Goal: Task Accomplishment & Management: Manage account settings

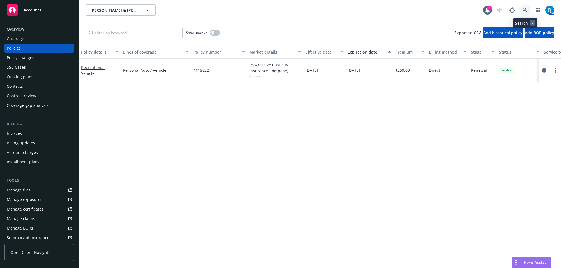
click at [530, 8] on link at bounding box center [525, 9] width 11 height 11
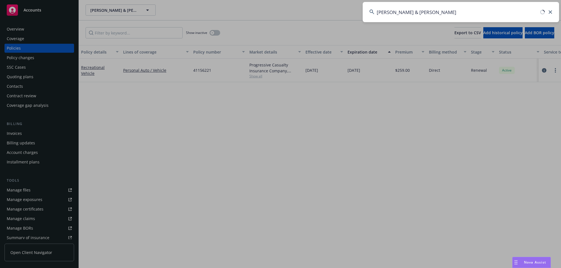
type input "Gable & Aurora Munguia"
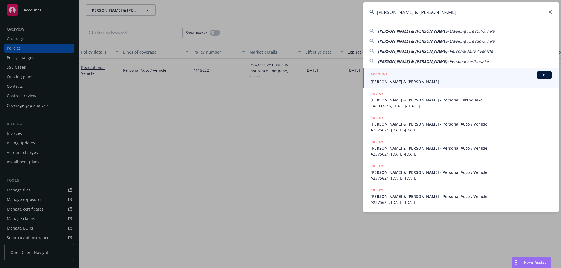
click at [383, 81] on span "Gable & Aurora Munguia" at bounding box center [462, 82] width 182 height 6
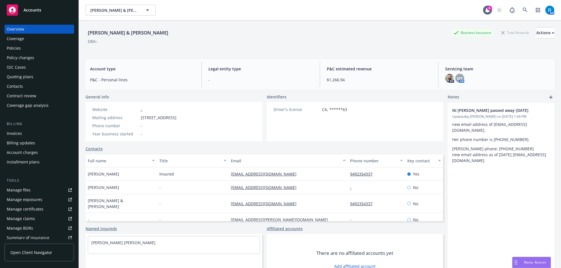
click at [20, 47] on div "Policies" at bounding box center [14, 48] width 14 height 9
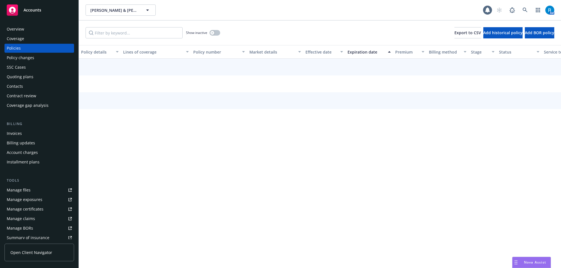
click at [20, 29] on div "Overview" at bounding box center [15, 29] width 17 height 9
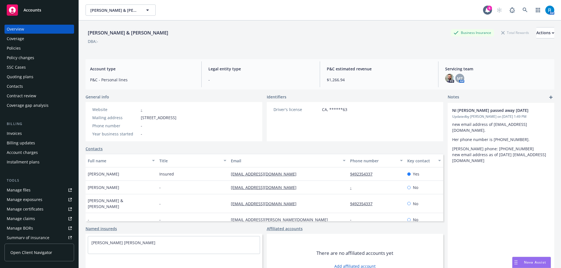
drag, startPoint x: 202, startPoint y: 118, endPoint x: 215, endPoint y: 118, distance: 12.9
click at [183, 118] on div "Website - Mailing address 5152 Sully St, Sacramento, CA, 95838 Phone number - Y…" at bounding box center [135, 121] width 98 height 39
drag, startPoint x: 202, startPoint y: 117, endPoint x: 180, endPoint y: 118, distance: 21.9
click at [177, 117] on span "5152 Sully St, Sacramento, CA, 95838" at bounding box center [159, 118] width 36 height 6
click at [233, 125] on div "Website - Mailing address 5152 Sully St, Sacramento, CA, 95838 Phone number - Y…" at bounding box center [174, 121] width 177 height 39
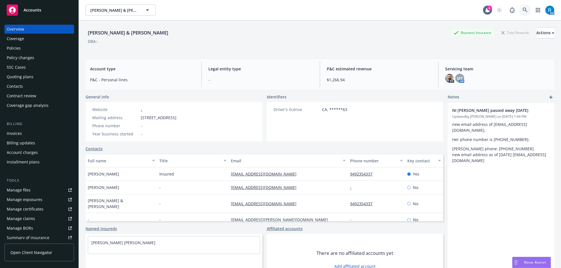
click at [524, 9] on link at bounding box center [525, 9] width 11 height 11
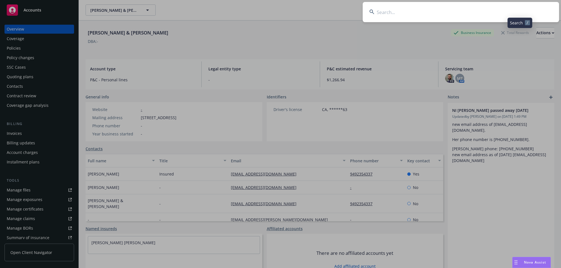
type input "Christina Green & Han Lee"
click at [469, 6] on input "Christina Green & Han Lee" at bounding box center [461, 12] width 197 height 20
drag, startPoint x: 468, startPoint y: 12, endPoint x: 342, endPoint y: 11, distance: 126.3
click at [342, 11] on div "Christina Green & Han Lee" at bounding box center [280, 134] width 561 height 268
click at [487, 9] on input "Christina Green & Han Lee" at bounding box center [461, 12] width 197 height 20
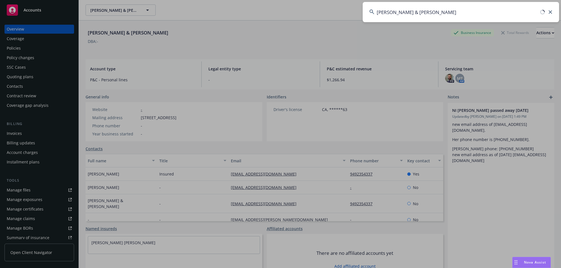
type input "Christina Green & Han Lee"
click at [487, 11] on input "Christina Green & Han Lee" at bounding box center [461, 12] width 197 height 20
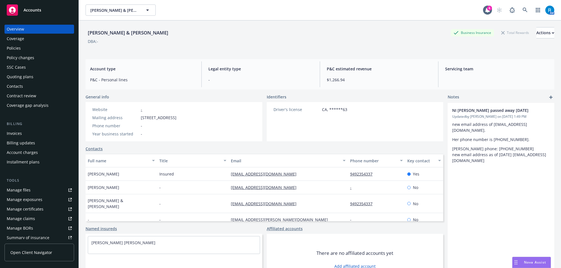
click at [15, 51] on div "Policies" at bounding box center [14, 48] width 14 height 9
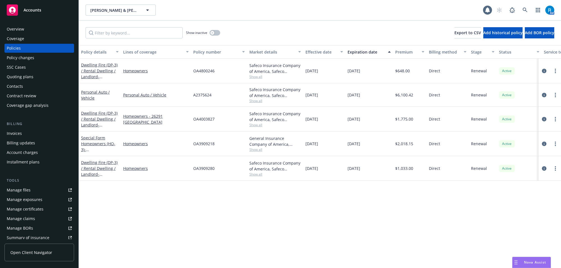
click at [36, 28] on div "Overview" at bounding box center [39, 29] width 65 height 9
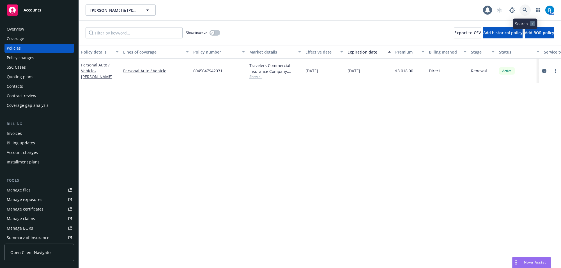
click at [527, 10] on icon at bounding box center [525, 10] width 5 height 5
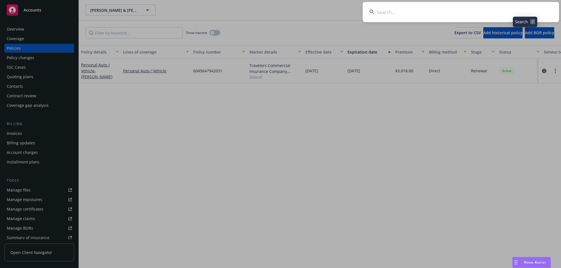
type input "[PERSON_NAME]"
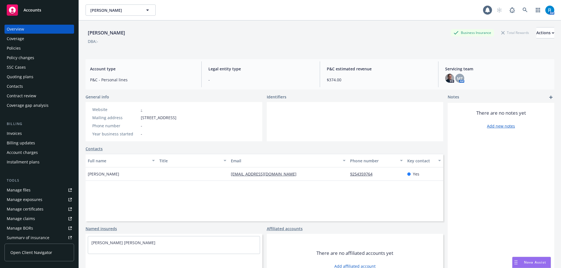
click at [28, 51] on div "Policies" at bounding box center [39, 48] width 65 height 9
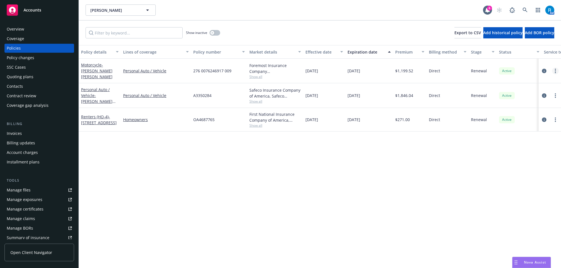
click at [557, 69] on link "more" at bounding box center [555, 71] width 7 height 7
click at [516, 95] on link "Renew with incumbent" at bounding box center [526, 93] width 66 height 11
select select "12"
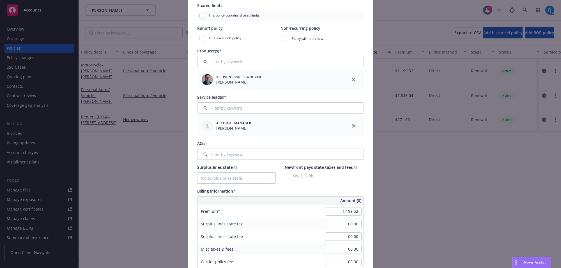
scroll to position [211, 0]
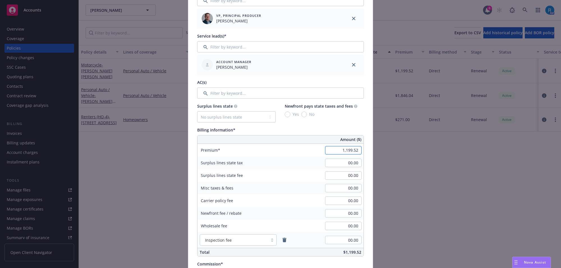
drag, startPoint x: 346, startPoint y: 149, endPoint x: 388, endPoint y: 156, distance: 42.7
click at [346, 149] on input "1,199.52" at bounding box center [343, 150] width 36 height 8
type input "1,294.52"
type input "129.45"
click at [310, 163] on div "Surplus lines state tax 00.00" at bounding box center [281, 163] width 166 height 13
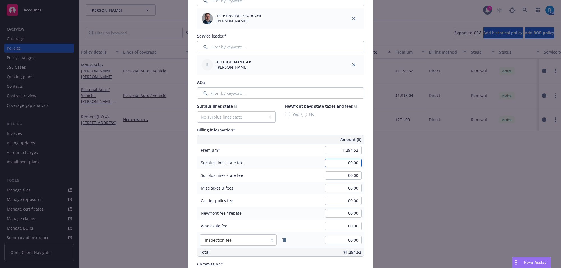
click at [345, 162] on input "00.00" at bounding box center [343, 163] width 36 height 8
drag, startPoint x: 280, startPoint y: 177, endPoint x: 295, endPoint y: 177, distance: 15.2
click at [280, 177] on div "Surplus lines state fee 00.00" at bounding box center [281, 175] width 166 height 13
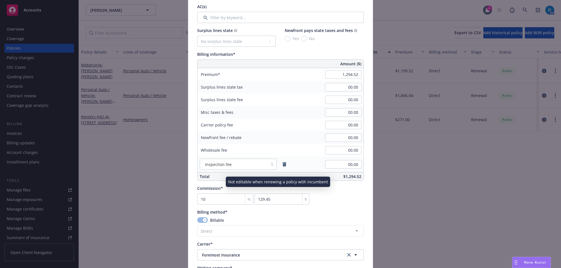
scroll to position [351, 0]
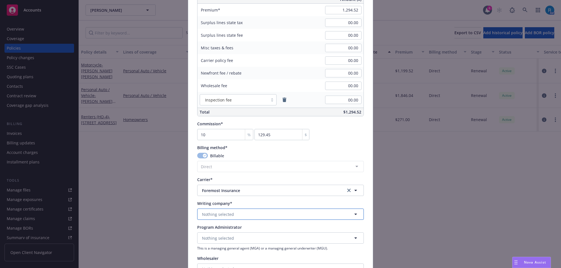
click at [197, 211] on button "Nothing selected" at bounding box center [280, 214] width 167 height 11
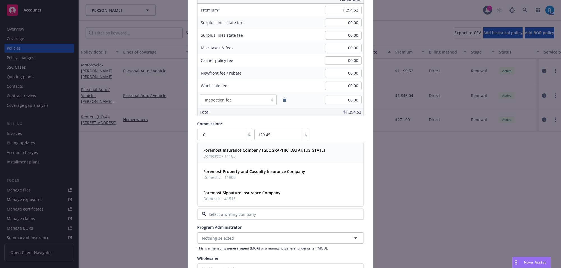
click at [249, 150] on strong "Foremost Insurance Company [GEOGRAPHIC_DATA], [US_STATE]" at bounding box center [265, 150] width 122 height 5
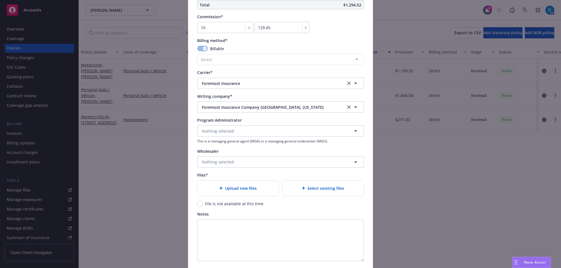
scroll to position [491, 0]
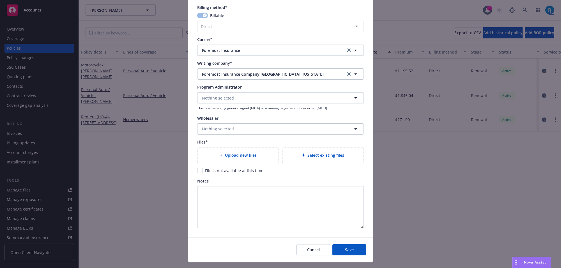
click at [208, 154] on div "Upload new files" at bounding box center [238, 155] width 72 height 6
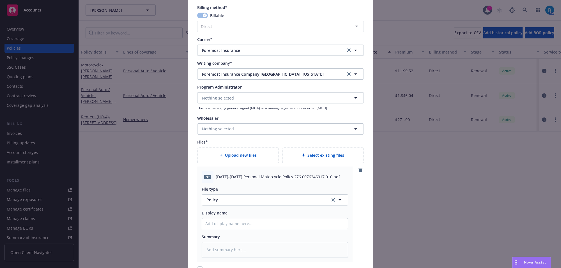
scroll to position [603, 0]
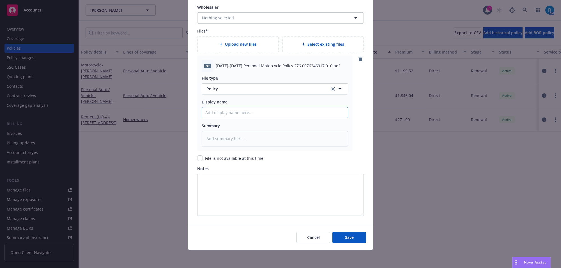
click at [220, 114] on input "Policy display name" at bounding box center [275, 113] width 146 height 11
paste input "[DATE]-[DATE] Personal Motorcycle Policy 276 0076246917 010"
type textarea "x"
type input "[DATE]-[DATE] Personal Motorcycle Policy 276 0076246917 010"
click at [347, 238] on span "Save" at bounding box center [349, 237] width 9 height 5
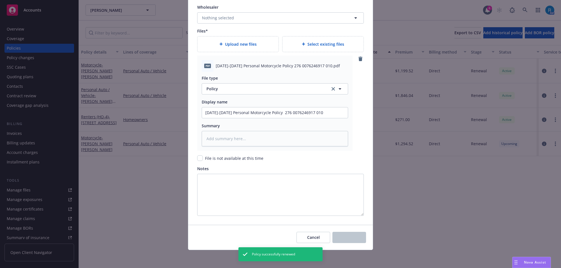
type textarea "x"
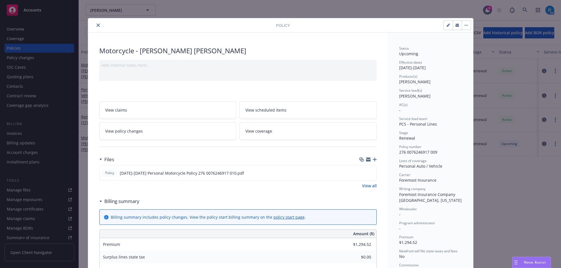
click at [97, 25] on icon "close" at bounding box center [98, 25] width 3 height 3
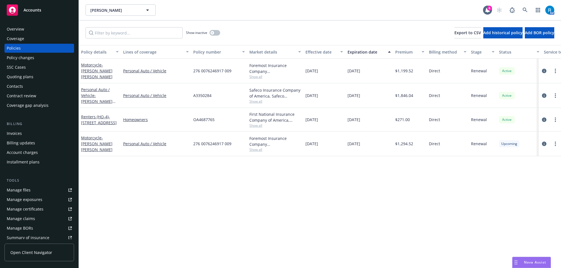
click at [29, 30] on div "Overview" at bounding box center [39, 29] width 65 height 9
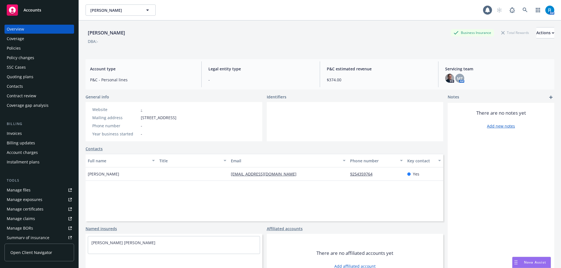
click at [29, 30] on div "Overview" at bounding box center [39, 29] width 65 height 9
drag, startPoint x: 97, startPoint y: 32, endPoint x: 145, endPoint y: 28, distance: 48.2
click at [145, 28] on div "[PERSON_NAME] Business Insurance Total Rewards Actions DBA: - Account type P&C …" at bounding box center [320, 154] width 483 height 268
copy div "[PERSON_NAME]"
click at [27, 46] on div "Policies" at bounding box center [39, 48] width 65 height 9
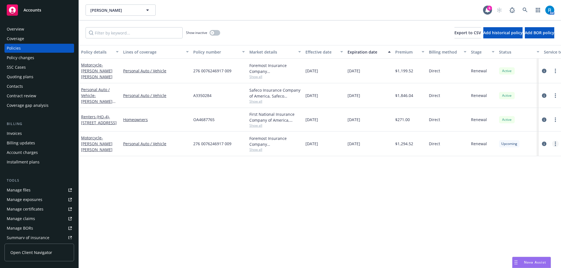
click at [557, 146] on link "more" at bounding box center [555, 144] width 7 height 7
drag, startPoint x: 321, startPoint y: 175, endPoint x: 280, endPoint y: 168, distance: 41.3
click at [320, 175] on div "Policy details Lines of coverage Policy number Market details Effective date Ex…" at bounding box center [320, 156] width 483 height 223
click at [100, 143] on div "Motorcycle - [PERSON_NAME] [PERSON_NAME]" at bounding box center [100, 144] width 38 height 18
click at [99, 141] on link "Motorcycle - [PERSON_NAME] [PERSON_NAME]" at bounding box center [96, 143] width 31 height 17
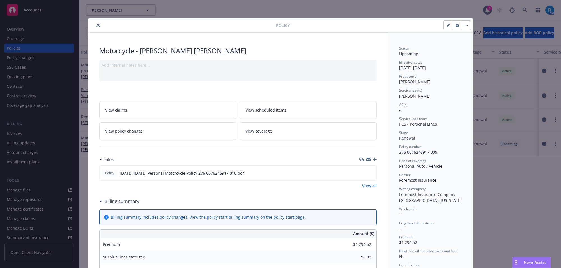
scroll to position [17, 0]
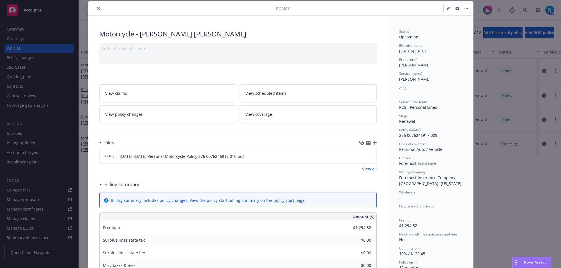
click at [445, 10] on button "button" at bounding box center [448, 8] width 9 height 9
select select "RENEWAL"
select select "12"
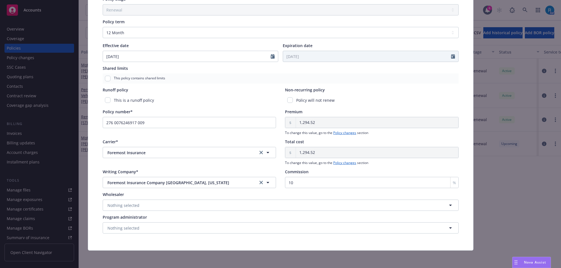
scroll to position [191, 0]
click at [163, 123] on input "276 0076246917 009" at bounding box center [190, 122] width 174 height 11
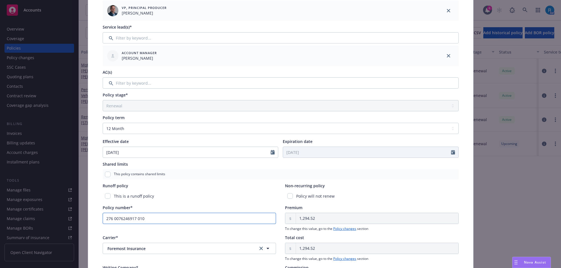
scroll to position [0, 0]
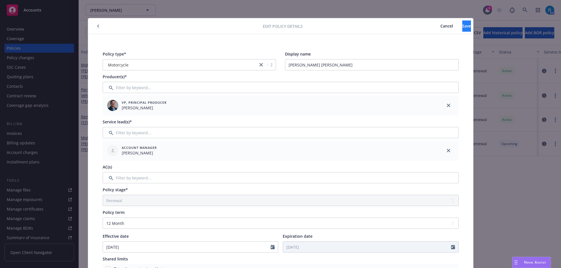
type input "276 0076246917 010"
click at [463, 28] on button "Save" at bounding box center [467, 25] width 9 height 11
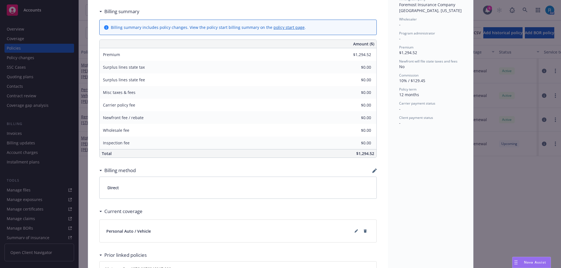
scroll to position [50, 0]
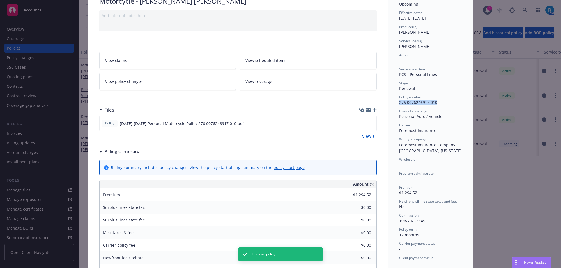
drag, startPoint x: 435, startPoint y: 102, endPoint x: 389, endPoint y: 103, distance: 45.8
click at [389, 103] on div "Status Upcoming Effective dates [DATE] - [DATE] Producer(s) [PERSON_NAME] Servi…" at bounding box center [430, 223] width 85 height 481
copy span "276 0076246917 010"
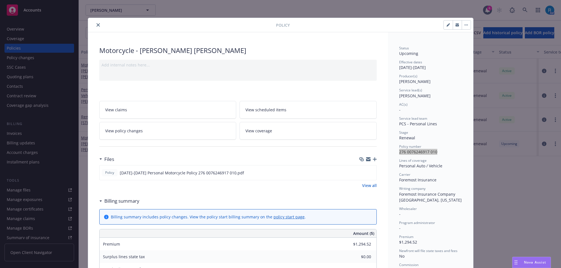
scroll to position [0, 0]
click at [97, 24] on icon "close" at bounding box center [98, 25] width 3 height 3
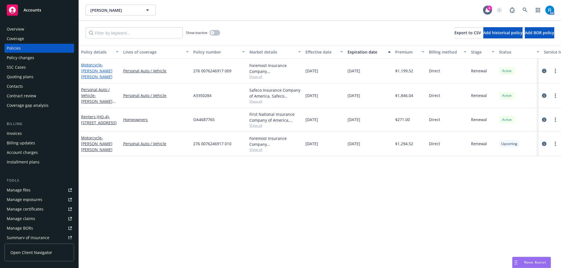
click at [90, 66] on link "Motorcycle - [PERSON_NAME] [PERSON_NAME]" at bounding box center [96, 70] width 31 height 17
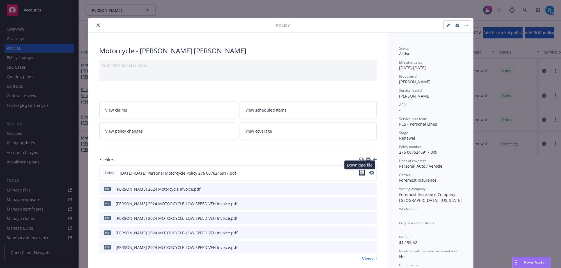
click at [360, 172] on icon "download file" at bounding box center [362, 173] width 4 height 4
click at [98, 25] on button "close" at bounding box center [98, 25] width 7 height 7
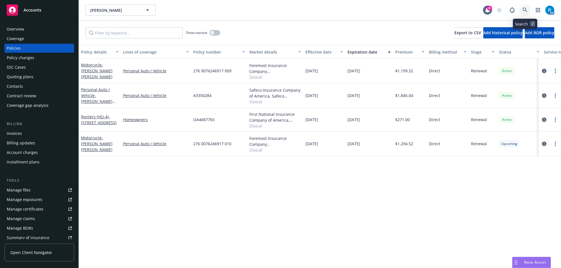
click at [526, 8] on icon at bounding box center [525, 10] width 5 height 5
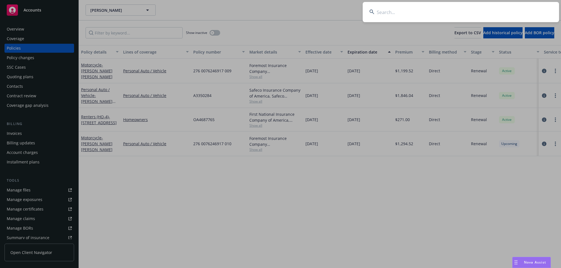
type input "[PERSON_NAME] and [PERSON_NAME]"
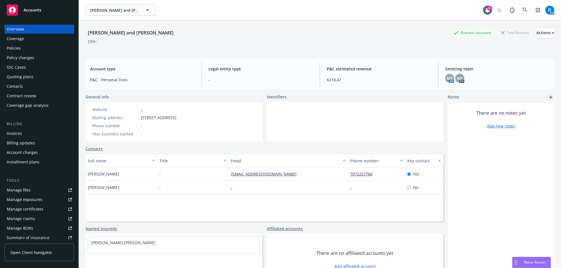
click at [37, 51] on div "Policies" at bounding box center [39, 48] width 65 height 9
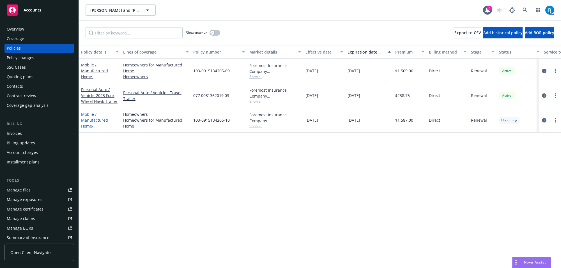
click at [93, 121] on link "Mobile / Manufactured Home - [STREET_ADDRESS]" at bounding box center [99, 123] width 36 height 23
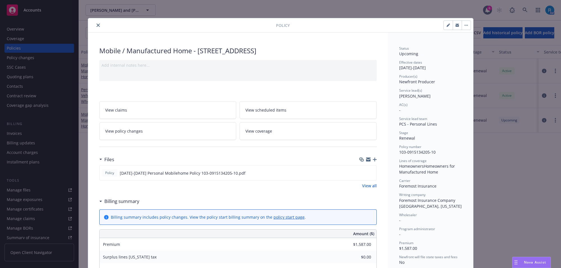
click at [444, 28] on button "button" at bounding box center [448, 25] width 9 height 9
select select "RENEWAL"
select select "12"
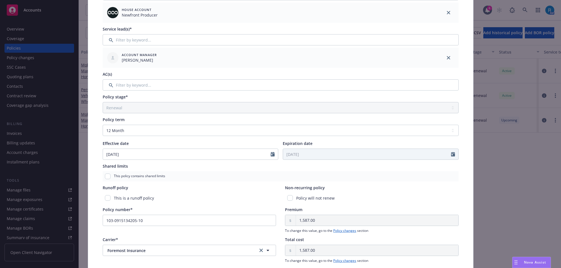
scroll to position [105, 0]
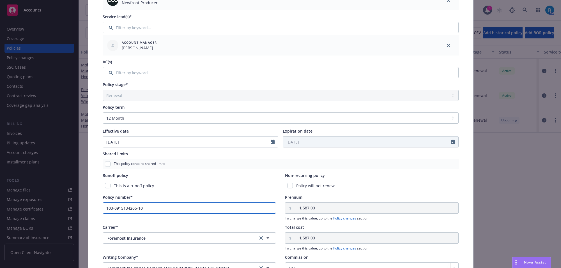
click at [149, 211] on input "103-0915134205-10" at bounding box center [190, 208] width 174 height 11
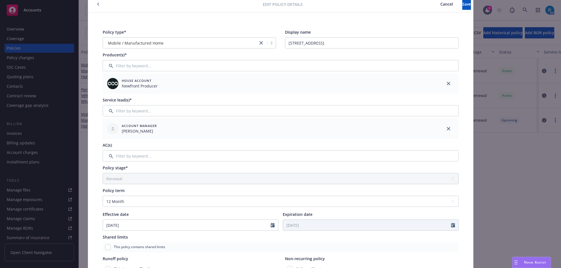
scroll to position [0, 0]
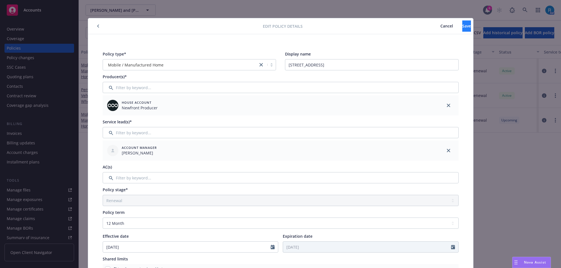
type input "103-0915134205-09"
click at [463, 29] on button "Save" at bounding box center [467, 25] width 9 height 11
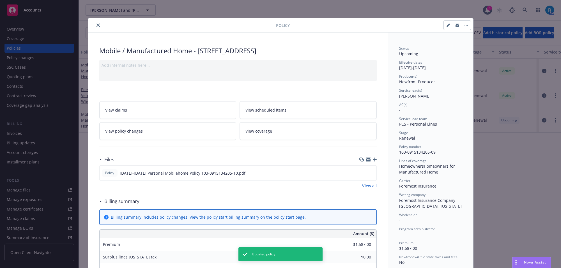
click at [97, 24] on icon "close" at bounding box center [98, 25] width 3 height 3
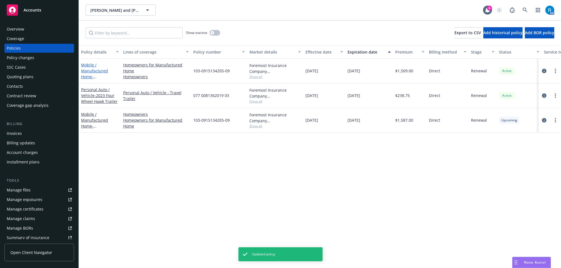
click at [96, 68] on link "Mobile / Manufactured Home - [STREET_ADDRESS]" at bounding box center [99, 73] width 36 height 23
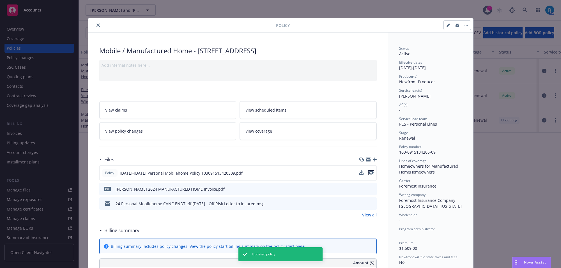
click at [369, 174] on icon "preview file" at bounding box center [371, 173] width 5 height 4
click at [96, 29] on div "Policy" at bounding box center [280, 25] width 385 height 14
click at [95, 23] on button "close" at bounding box center [98, 25] width 7 height 7
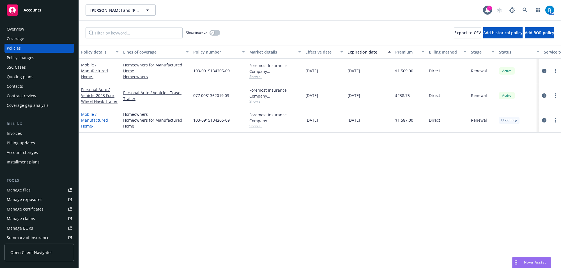
click at [86, 121] on link "Mobile / Manufactured Home - [STREET_ADDRESS]" at bounding box center [99, 123] width 36 height 23
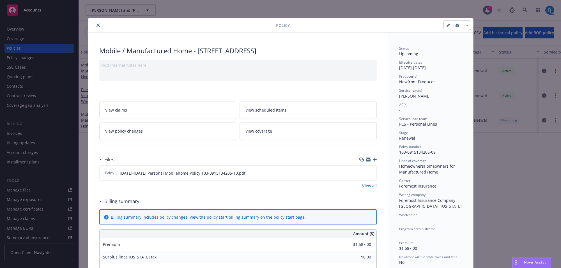
scroll to position [17, 0]
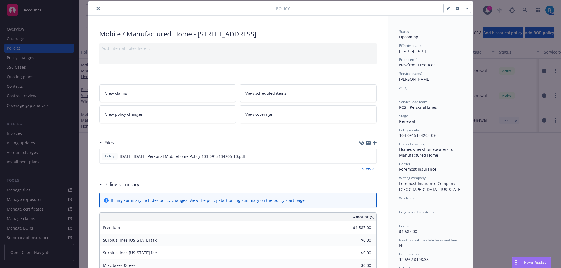
click at [444, 6] on button "button" at bounding box center [448, 8] width 9 height 9
select select "RENEWAL"
select select "12"
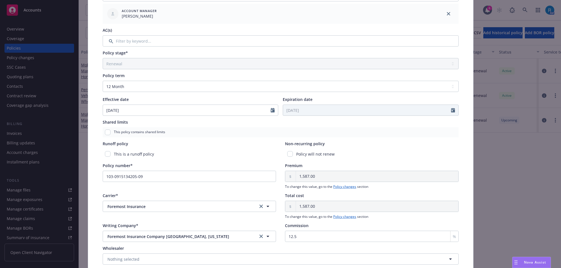
scroll to position [175, 0]
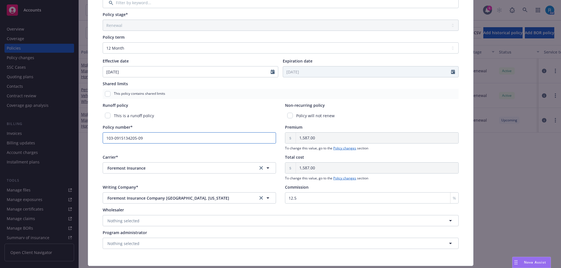
click at [154, 140] on input "103-0915134205-09" at bounding box center [190, 138] width 174 height 11
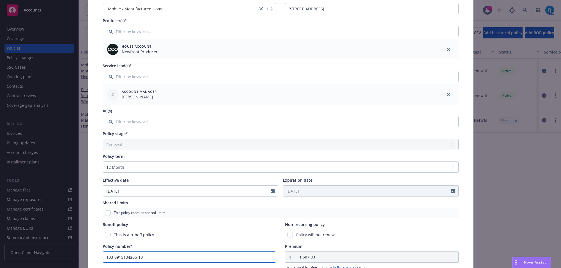
scroll to position [0, 0]
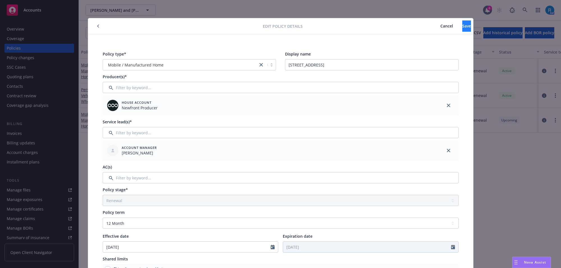
type input "103-0915134205-10"
drag, startPoint x: 452, startPoint y: 28, endPoint x: 431, endPoint y: 28, distance: 21.3
click at [463, 27] on span "Save" at bounding box center [467, 25] width 9 height 5
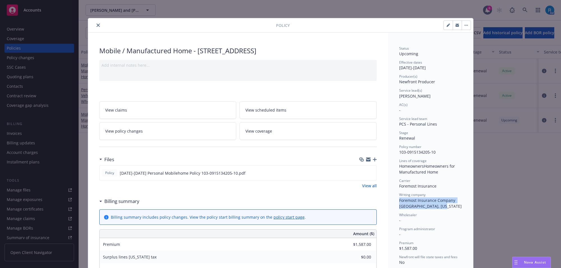
drag, startPoint x: 442, startPoint y: 207, endPoint x: 390, endPoint y: 201, distance: 52.3
copy span "Foremost Insurance Company [GEOGRAPHIC_DATA], [US_STATE]"
click at [333, 100] on div "View claims View scheduled items View policy changes View coverage" at bounding box center [238, 117] width 278 height 45
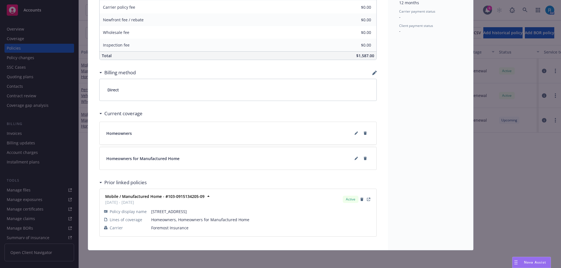
scroll to position [289, 0]
click at [356, 133] on button at bounding box center [356, 133] width 9 height 9
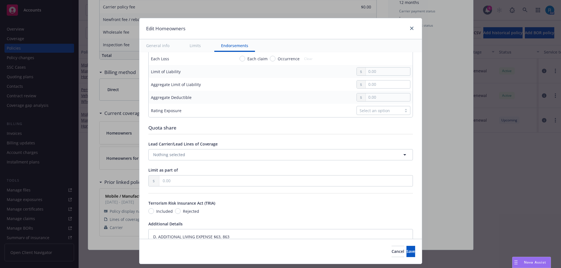
scroll to position [312, 0]
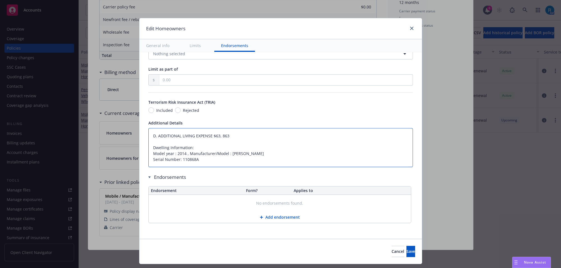
click at [149, 137] on textarea "D. ADDITIONAL LIVING EXPENSE $63, 863 Dwelling Information: Model year : 2014 ,…" at bounding box center [281, 147] width 265 height 39
type textarea "x"
type textarea "D. ADDITIONAL LIVING EXPENSE $63, 863 Dwelling Information: Model year : 2014 ,…"
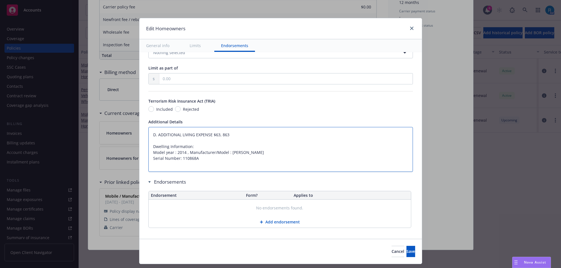
type textarea "x"
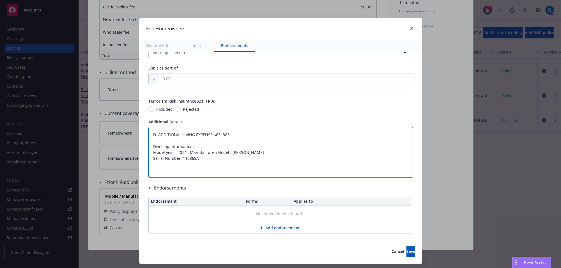
click at [152, 136] on textarea "D. ADDITIONAL LIVING EXPENSE $63, 863 Dwelling Information: Model year : 2014 ,…" at bounding box center [281, 152] width 265 height 51
type textarea "D. ADDITIONAL LIVING EXPENSE $63, 863 Dwelling Information: Model year : 2014 ,…"
drag, startPoint x: 364, startPoint y: 251, endPoint x: 320, endPoint y: 218, distance: 54.6
click at [392, 251] on span "Cancel" at bounding box center [398, 251] width 13 height 5
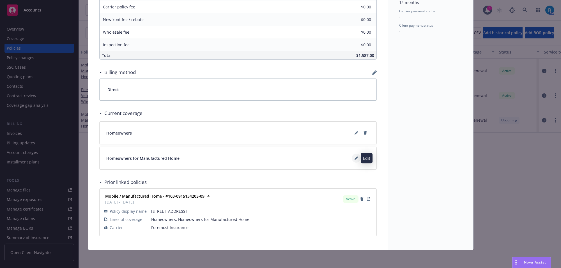
click at [354, 161] on button at bounding box center [356, 158] width 9 height 9
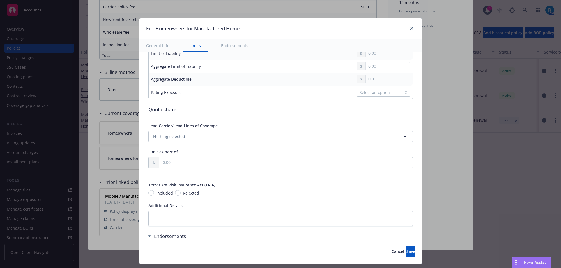
scroll to position [288, 0]
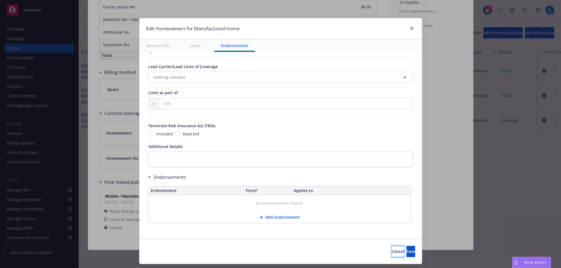
click at [392, 249] on button "Cancel" at bounding box center [398, 251] width 13 height 11
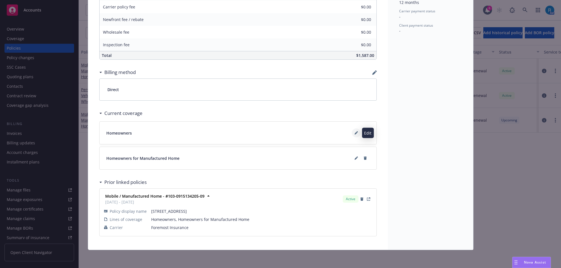
click at [355, 133] on icon at bounding box center [356, 132] width 3 height 3
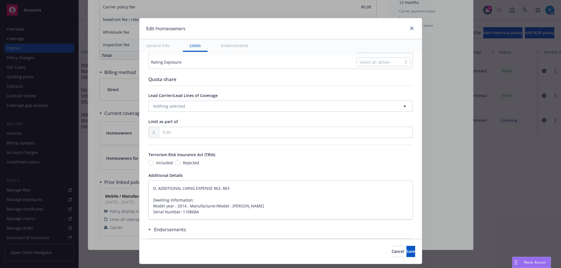
scroll to position [312, 0]
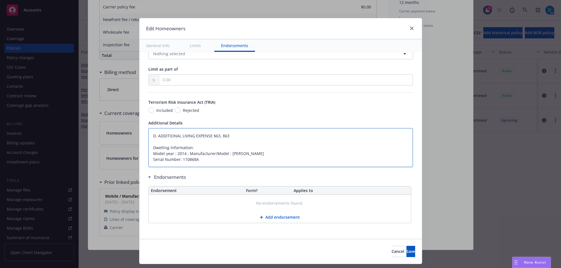
click at [149, 135] on textarea "D. ADDITIONAL LIVING EXPENSE $63, 863 Dwelling Information: Model year : 2014 ,…" at bounding box center [281, 147] width 265 height 39
type textarea "x"
type textarea "D. ADDITIONAL LIVING EXPENSE $63, 863 Dwelling Information: Model year : 2014 ,…"
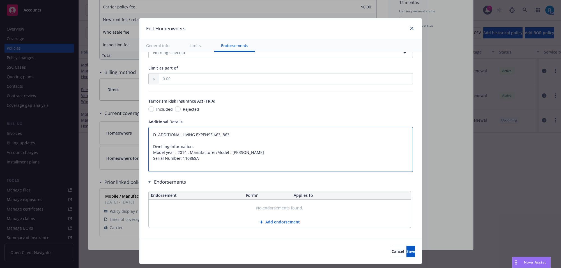
type textarea "x"
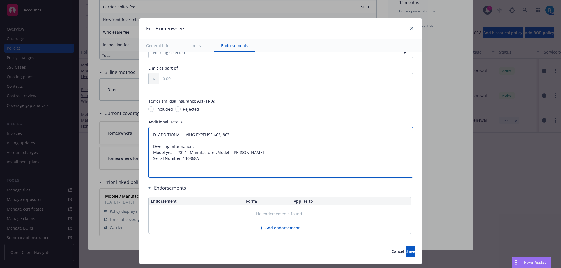
click at [157, 135] on textarea "D. ADDITIONAL LIVING EXPENSE $63, 863 Dwelling Information: Model year : 2014 ,…" at bounding box center [281, 152] width 265 height 51
type textarea "D. ADDITIONAL LIVING EXPENSE $63, 863 Dwelling Information: Model year : 2014 ,…"
click at [163, 138] on textarea "D. ADDITIONAL LIVING EXPENSE $63, 863 Dwelling Information: Model year : 2014 ,…" at bounding box center [281, 152] width 265 height 51
paste textarea "Dwelling Limit $327,300 Other Structures Limit $34,075 Personal Property Limit …"
type textarea "x"
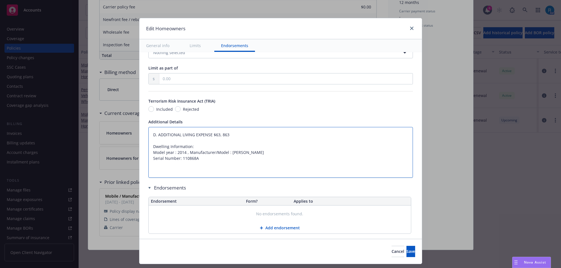
type textarea "Dwelling Limit $327,300 Other Structures Limit $34,075 Personal Property Limit …"
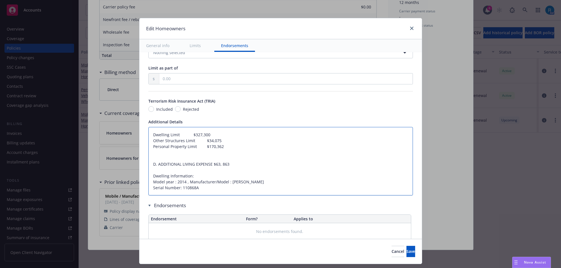
type textarea "x"
type textarea "Dwelling Limit $327,300 Other Structures Limit $34,075 Personal Property Limit …"
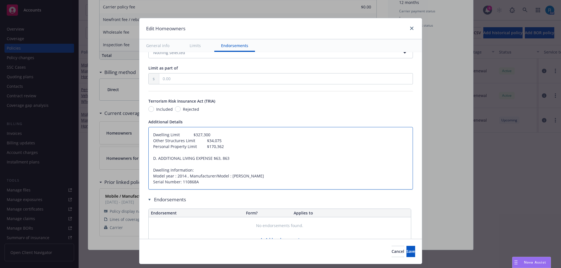
type textarea "x"
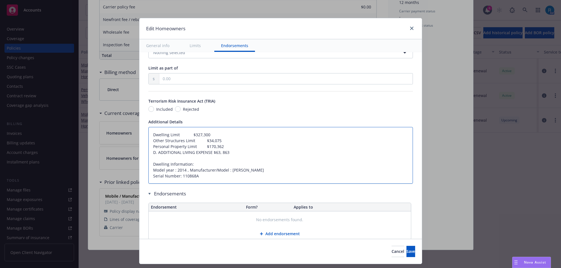
type textarea "Dwelling Limit $327,300 Other Structures Limit $34,075 Personal Property Limit …"
click at [213, 154] on textarea "Dwelling Limit $327,300 Other Structures Limit $34,075 Personal Property Limit …" at bounding box center [281, 155] width 265 height 57
type textarea "x"
type textarea "Dwelling Limit $327,300 Other Structures Limit $34,075 Personal Property Limit …"
type textarea "x"
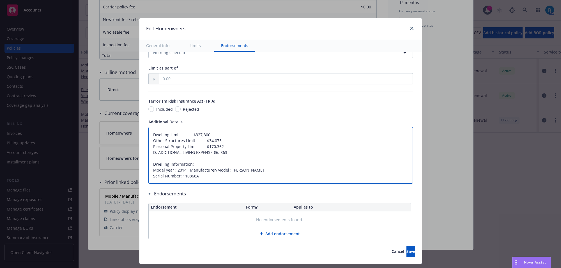
type textarea "Dwelling Limit $327,300 Other Structures Limit $34,075 Personal Property Limit …"
type textarea "x"
type textarea "Dwelling Limit $327,300 Other Structures Limit $34,075 Personal Property Limit …"
type textarea "x"
type textarea "Dwelling Limit $327,300 Other Structures Limit $34,075 Personal Property Limit …"
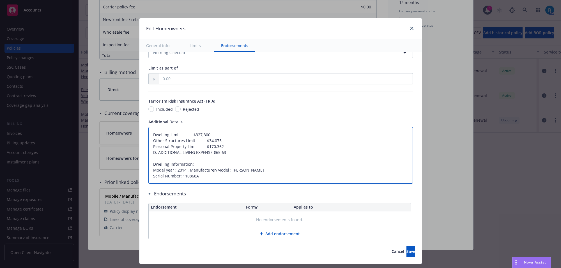
type textarea "x"
type textarea "Dwelling Limit $327,300 Other Structures Limit $34,075 Personal Property Limit …"
type textarea "x"
type textarea "Dwelling Limit $327,300 Other Structures Limit $34,075 Personal Property Limit …"
type textarea "x"
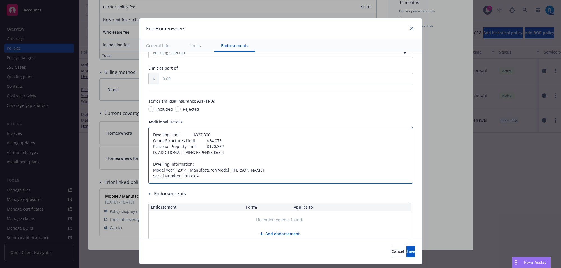
type textarea "Dwelling Limit $327,300 Other Structures Limit $34,075 Personal Property Limit …"
type textarea "x"
type textarea "Dwelling Limit $327,300 Other Structures Limit $34,075 Personal Property Limit …"
drag, startPoint x: 156, startPoint y: 153, endPoint x: 207, endPoint y: 156, distance: 50.3
click at [207, 156] on textarea "Dwelling Limit $327,300 Other Structures Limit $34,075 Personal Property Limit …" at bounding box center [281, 155] width 265 height 57
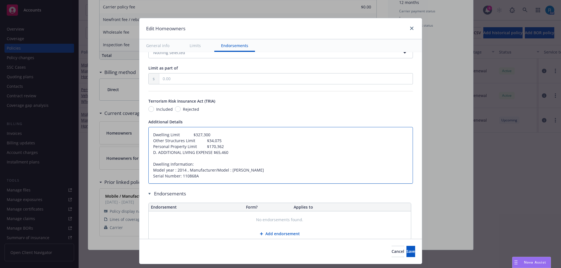
type textarea "x"
type textarea "Dwelling Limit $327,300 Other Structures Limit $34,075 Personal Property Limit …"
type textarea "x"
type textarea "Dwelling Limit $327,300 Other Structures Limit $34,075 Personal Property Limit …"
type textarea "x"
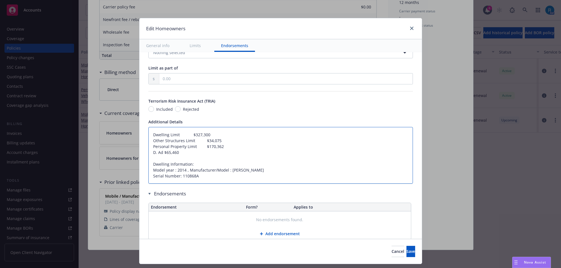
type textarea "Dwelling Limit $327,300 Other Structures Limit $34,075 Personal Property Limit …"
type textarea "x"
type textarea "Dwelling Limit $327,300 Other Structures Limit $34,075 Personal Property Limit …"
type textarea "x"
type textarea "Dwelling Limit $327,300 Other Structures Limit $34,075 Personal Property Limit …"
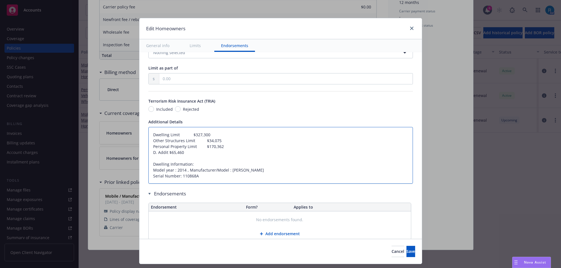
type textarea "x"
type textarea "Dwelling Limit $327,300 Other Structures Limit $34,075 Personal Property Limit …"
type textarea "x"
type textarea "Dwelling Limit $327,300 Other Structures Limit $34,075 Personal Property Limit …"
type textarea "x"
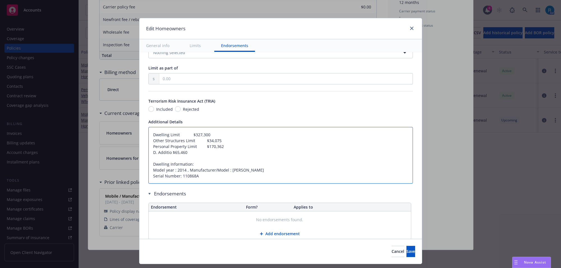
type textarea "Dwelling Limit $327,300 Other Structures Limit $34,075 Personal Property Limit …"
type textarea "x"
type textarea "Dwelling Limit $327,300 Other Structures Limit $34,075 Personal Property Limit …"
type textarea "x"
type textarea "Dwelling Limit $327,300 Other Structures Limit $34,075 Personal Property Limit …"
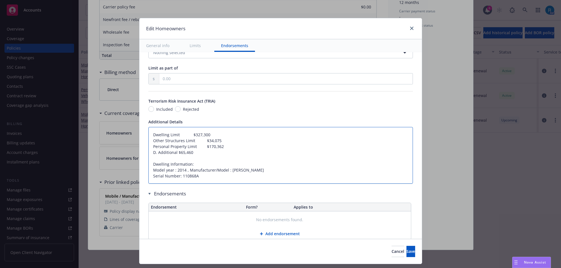
type textarea "x"
type textarea "Dwelling Limit $327,300 Other Structures Limit $34,075 Personal Property Limit …"
type textarea "x"
type textarea "Dwelling Limit $327,300 Other Structures Limit $34,075 Personal Property Limit …"
type textarea "x"
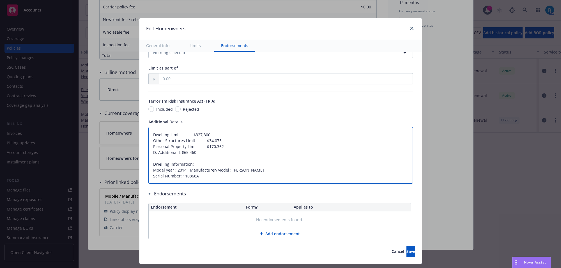
type textarea "Dwelling Limit $327,300 Other Structures Limit $34,075 Personal Property Limit …"
type textarea "x"
type textarea "Dwelling Limit $327,300 Other Structures Limit $34,075 Personal Property Limit …"
type textarea "x"
type textarea "Dwelling Limit $327,300 Other Structures Limit $34,075 Personal Property Limit …"
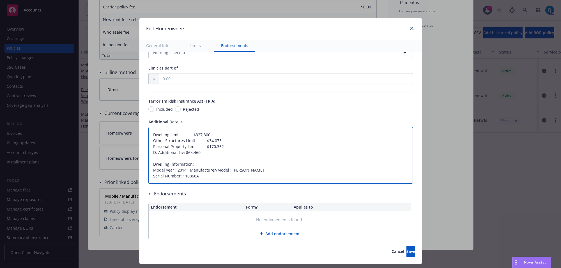
type textarea "x"
type textarea "Dwelling Limit $327,300 Other Structures Limit $34,075 Personal Property Limit …"
type textarea "x"
type textarea "Dwelling Limit $327,300 Other Structures Limit $34,075 Personal Property Limit …"
type textarea "x"
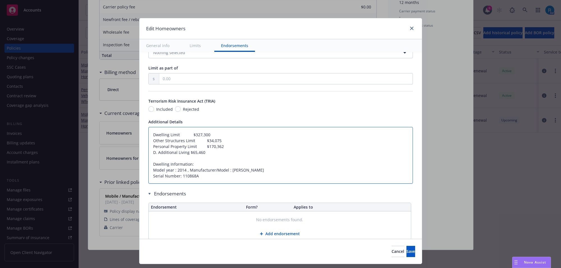
type textarea "Dwelling Limit $327,300 Other Structures Limit $34,075 Personal Property Limit …"
type textarea "x"
type textarea "Dwelling Limit $327,300 Other Structures Limit $34,075 Personal Property Limit …"
type textarea "x"
type textarea "Dwelling Limit $327,300 Other Structures Limit $34,075 Personal Property Limit …"
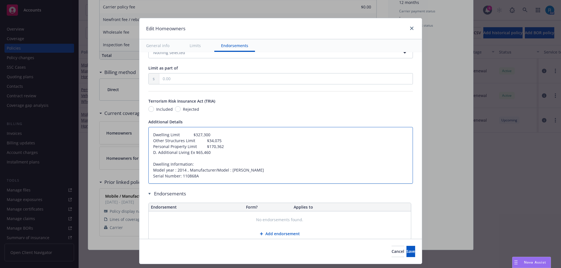
type textarea "x"
type textarea "Dwelling Limit $327,300 Other Structures Limit $34,075 Personal Property Limit …"
type textarea "x"
type textarea "Dwelling Limit $327,300 Other Structures Limit $34,075 Personal Property Limit …"
type textarea "x"
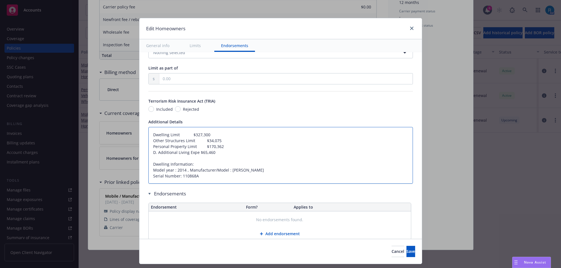
type textarea "Dwelling Limit $327,300 Other Structures Limit $34,075 Personal Property Limit …"
type textarea "x"
type textarea "Dwelling Limit $327,300 Other Structures Limit $34,075 Personal Property Limit …"
type textarea "x"
type textarea "Dwelling Limit $327,300 Other Structures Limit $34,075 Personal Property Limit …"
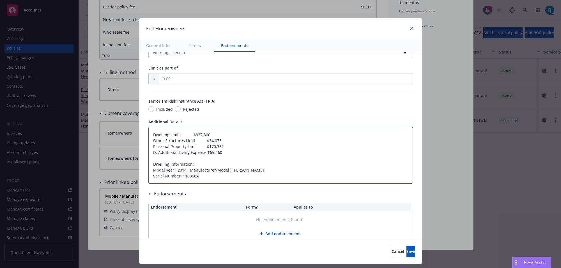
click at [169, 135] on textarea "Dwelling Limit $327,300 Other Structures Limit $34,075 Personal Property Limit …" at bounding box center [281, 155] width 265 height 57
type textarea "x"
type textarea "Dwelling $327,300 Other Structures Limit $34,075 Personal Property Limit $170,3…"
type textarea "x"
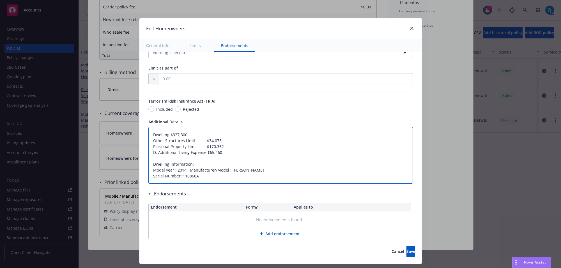
type textarea "Dwelling$327,300 Other Structures Limit $34,075 Personal Property Limit $170,36…"
type textarea "x"
type textarea "Dwelling: $327,300 Other Structures Limit $34,075 Personal Property Limit $170,…"
click at [186, 142] on textarea "Dwelling: $327,300 Other Structures Limit $34,075 Personal Property Limit $170,…" at bounding box center [281, 155] width 265 height 57
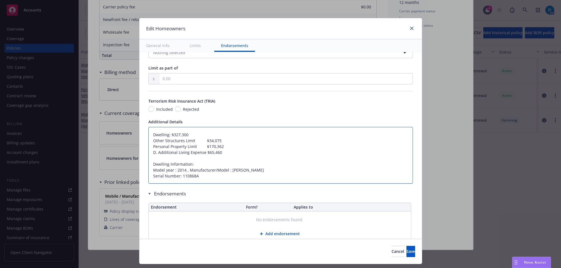
type textarea "x"
type textarea "Dwelling: $327,300 Other Structures $34,075 Personal Property Limit $170,362 D.…"
type textarea "x"
type textarea "Dwelling: $327,300 Other Structures$34,075 Personal Property Limit $170,362 D. …"
type textarea "x"
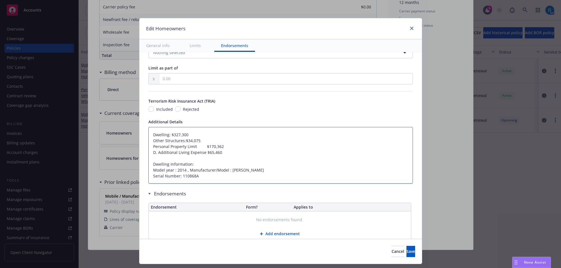
type textarea "Dwelling: $327,300 Other Structures: $34,075 Personal Property Limit $170,362 D…"
click at [188, 147] on textarea "Dwelling: $327,300 Other Structures: $34,075 Personal Property Limit $170,362 D…" at bounding box center [281, 155] width 265 height 57
type textarea "x"
type textarea "Dwelling: $327,300 Other Structures: $34,075 Personal Property $170,362 D. Addi…"
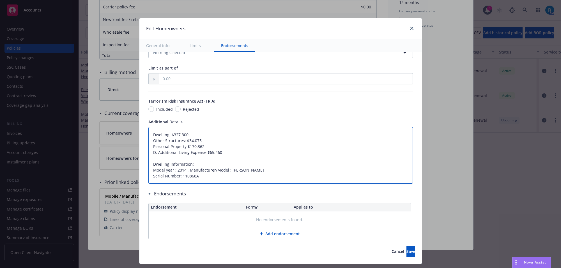
type textarea "x"
type textarea "Dwelling: $327,300 Other Structures: $34,075 Personal Property$170,362 D. Addit…"
type textarea "x"
type textarea "Dwelling: $327,300 Other Structures: $34,075 Personal Property: $170,362 D. Add…"
click at [200, 152] on textarea "Dwelling: $327,300 Other Structures: $34,075 Personal Property: $170,362 D. Add…" at bounding box center [281, 155] width 265 height 57
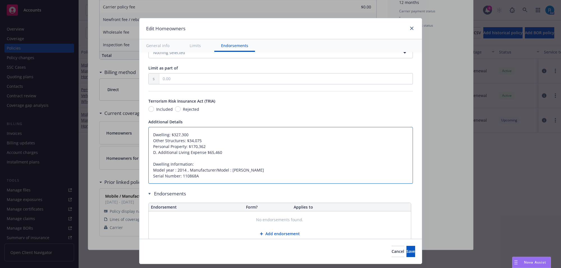
type textarea "x"
type textarea "Dwelling: $327,300 Other Structures: $34,075 Personal Property: $170,362 D. Add…"
type textarea "x"
type textarea "Dwelling: $327,300 Other Structures: $34,075 Personal Property: $170,362 D. Add…"
click at [152, 153] on textarea "Dwelling: $327,300 Other Structures: $34,075 Personal Property: $170,362 D. Add…" at bounding box center [281, 155] width 265 height 57
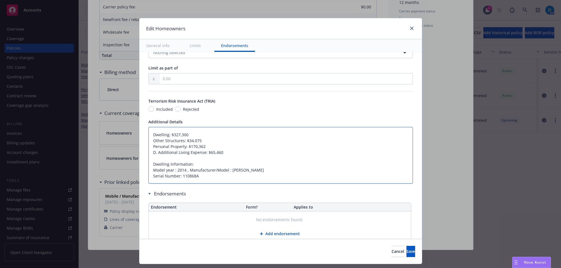
type textarea "x"
type textarea "Dwelling: $327,300 Other Structures: $34,075 Personal Property: $170,362 D Addi…"
type textarea "x"
type textarea "Dwelling: $327,300 Other Structures: $34,075 Personal Property: $170,362 Additi…"
type textarea "x"
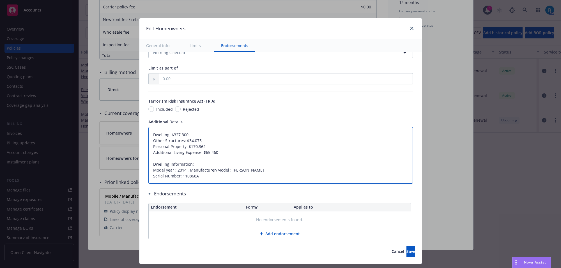
type textarea "Dwelling: $327,300 Other Structures: $34,075 Personal Property: $170,362 Additi…"
click at [232, 156] on textarea "Dwelling: $327,300 Other Structures: $34,075 Personal Property: $170,362 Additi…" at bounding box center [281, 155] width 265 height 57
type textarea "x"
type textarea "Dwelling: $327,300 Other Structures: $34,075 Personal Property: $170,362 Additi…"
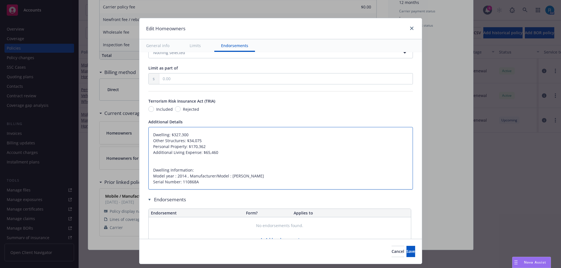
type textarea "x"
type textarea "Dwelling: $327,300 Other Structures: $34,075 Personal Property: $170,362 Additi…"
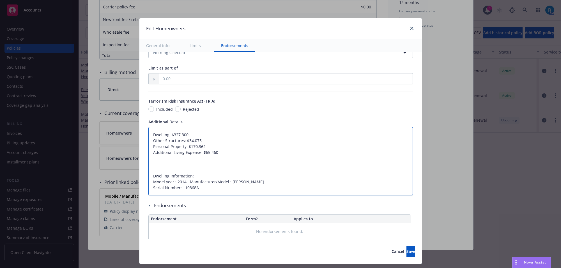
paste textarea "Personal Liability Each Occurrence $500,000 Medical Payments each person $1,000…"
type textarea "x"
type textarea "Dwelling: $327,300 Other Structures: $34,075 Personal Property: $170,362 Additi…"
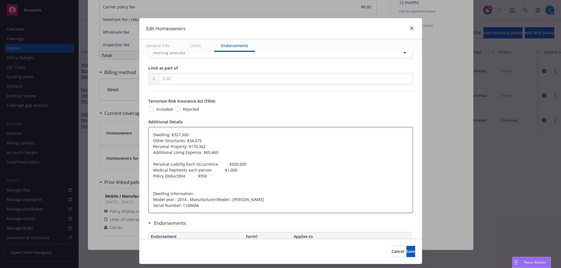
click at [213, 165] on textarea "Dwelling: $327,300 Other Structures: $34,075 Personal Property: $170,362 Additi…" at bounding box center [281, 170] width 265 height 86
type textarea "x"
type textarea "Dwelling: $327,300 Other Structures: $34,075 Personal Property: $170,362 Additi…"
type textarea "x"
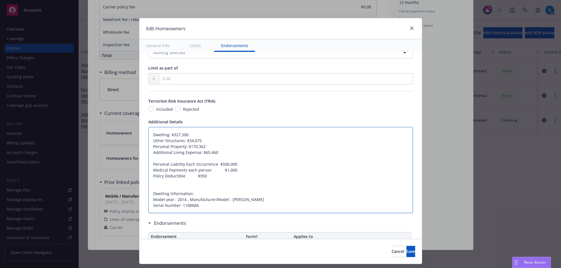
type textarea "Dwelling: $327,300 Other Structures: $34,075 Personal Property: $170,362 Additi…"
type textarea "x"
type textarea "Dwelling: $327,300 Other Structures: $34,075 Personal Property: $170,362 Additi…"
type textarea "x"
type textarea "Dwelling: $327,300 Other Structures: $34,075 Personal Property: $170,362 Additi…"
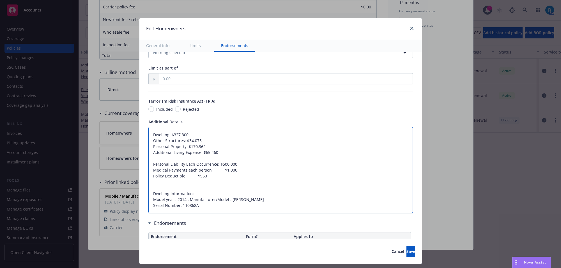
click at [210, 173] on textarea "Dwelling: $327,300 Other Structures: $34,075 Personal Property: $170,362 Additi…" at bounding box center [281, 170] width 265 height 86
type textarea "x"
type textarea "Dwelling: $327,300 Other Structures: $34,075 Personal Property: $170,362 Additi…"
type textarea "x"
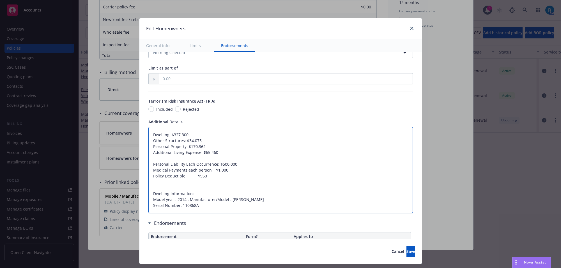
type textarea "Dwelling: $327,300 Other Structures: $34,075 Personal Property: $170,362 Additi…"
type textarea "x"
type textarea "Dwelling: $327,300 Other Structures: $34,075 Personal Property: $170,362 Additi…"
click at [182, 175] on textarea "Dwelling: $327,300 Other Structures: $34,075 Personal Property: $170,362 Additi…" at bounding box center [281, 170] width 265 height 86
click at [183, 175] on textarea "Dwelling: $327,300 Other Structures: $34,075 Personal Property: $170,362 Additi…" at bounding box center [281, 170] width 265 height 86
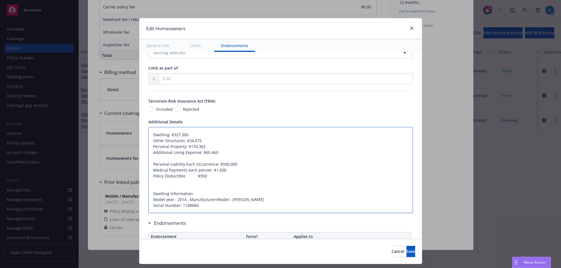
type textarea "x"
type textarea "Dwelling: $327,300 Other Structures: $34,075 Personal Property: $170,362 Additi…"
type textarea "x"
type textarea "Dwelling: $327,300 Other Structures: $34,075 Personal Property: $170,362 Additi…"
type textarea "x"
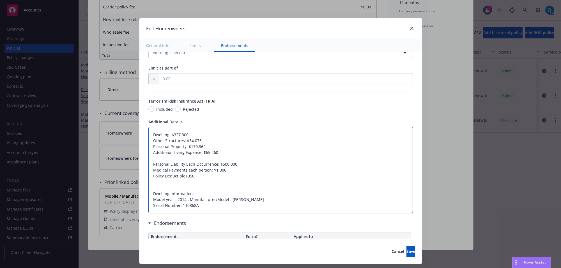
type textarea "Dwelling: $327,300 Other Structures: $34,075 Personal Property: $170,362 Additi…"
type textarea "x"
type textarea "Dwelling: $327,300 Other Structures: $34,075 Personal Property: $170,362 Additi…"
click at [229, 169] on textarea "Dwelling: $327,300 Other Structures: $34,075 Personal Property: $170,362 Additi…" at bounding box center [281, 170] width 265 height 86
type textarea "x"
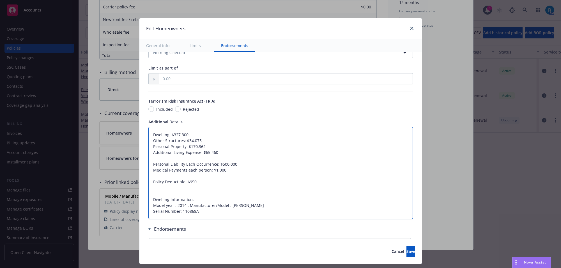
type textarea "Dwelling: $327,300 Other Structures: $34,075 Personal Property: $170,362 Additi…"
click at [199, 166] on textarea "Dwelling: $327,300 Other Structures: $34,075 Personal Property: $170,362 Additi…" at bounding box center [281, 173] width 265 height 92
type textarea "x"
type textarea "Dwelling: $327,300 Other Structures: $34,075 Personal Property: $170,362 Additi…"
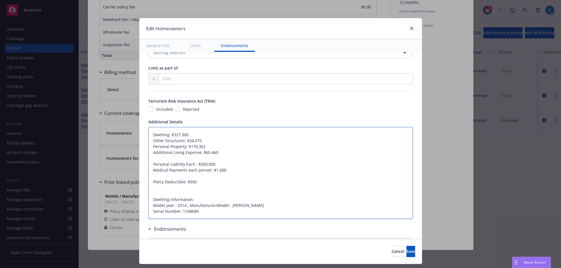
type textarea "x"
type textarea "Dwelling: $327,300 Other Structures: $34,075 Personal Property: $170,362 Additi…"
type textarea "x"
type textarea "Dwelling: $327,300 Other Structures: $34,075 Personal Property: $170,362 Additi…"
type textarea "x"
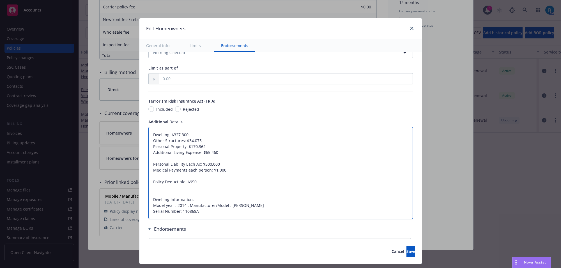
type textarea "Dwelling: $327,300 Other Structures: $34,075 Personal Property: $170,362 Additi…"
type textarea "x"
type textarea "Dwelling: $327,300 Other Structures: $34,075 Personal Property: $170,362 Additi…"
type textarea "x"
type textarea "Dwelling: $327,300 Other Structures: $34,075 Personal Property: $170,362 Additi…"
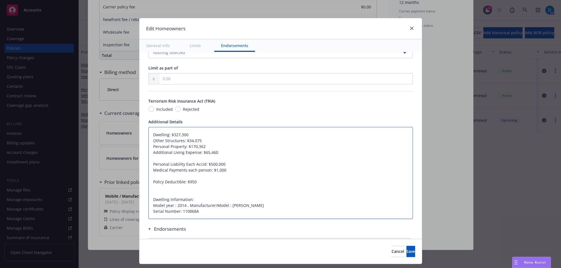
type textarea "x"
type textarea "Dwelling: $327,300 Other Structures: $34,075 Personal Property: $170,362 Additi…"
type textarea "x"
type textarea "Dwelling: $327,300 Other Structures: $34,075 Personal Property: $170,362 Additi…"
type textarea "x"
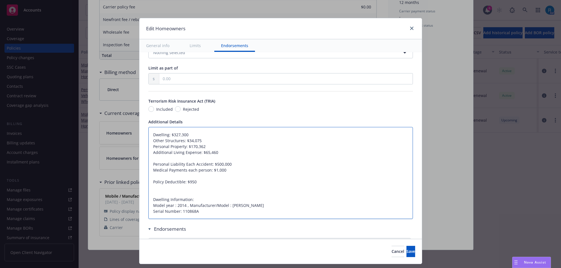
type textarea "Dwelling: $327,300 Other Structures: $34,075 Personal Property: $170,362 Additi…"
click at [407, 249] on span "Save" at bounding box center [411, 251] width 9 height 5
type textarea "x"
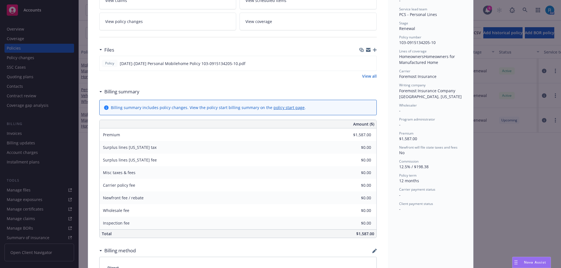
scroll to position [44, 0]
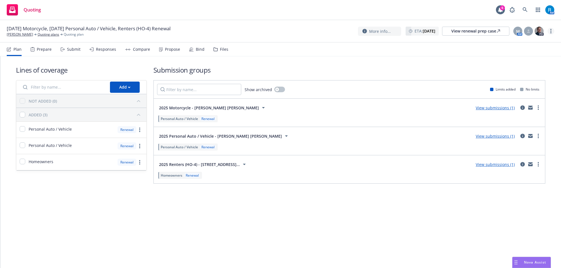
click at [552, 30] on link "more" at bounding box center [551, 31] width 7 height 7
click at [376, 49] on nav "Plan Prepare Submit Responses Compare Propose Bind Files" at bounding box center [281, 49] width 548 height 13
click at [552, 32] on icon "more" at bounding box center [551, 31] width 1 height 4
click at [524, 73] on link "Archive quoting plan" at bounding box center [523, 76] width 63 height 11
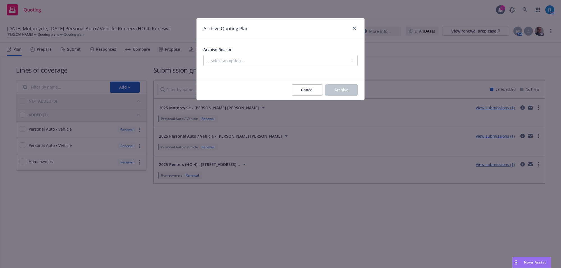
drag, startPoint x: 248, startPoint y: 55, endPoint x: 234, endPoint y: 60, distance: 15.4
click at [247, 55] on div "Archive Reason -- select an option -- All policies in this renewal plan are aut…" at bounding box center [281, 56] width 154 height 20
click at [218, 62] on select "-- select an option -- All policies in this renewal plan are auto-renewed Creat…" at bounding box center [281, 60] width 154 height 11
select select "ARCHIVED_RENEWAL_POLICY_AUTO_RENEWED"
click at [204, 55] on select "-- select an option -- All policies in this renewal plan are auto-renewed Creat…" at bounding box center [281, 60] width 154 height 11
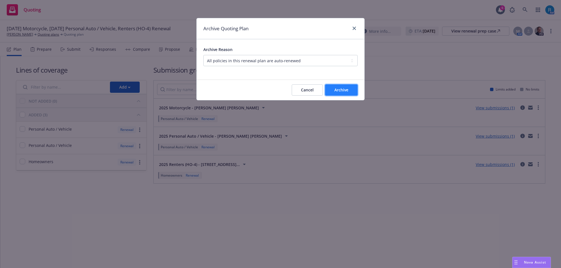
click at [343, 93] on button "Archive" at bounding box center [341, 90] width 33 height 11
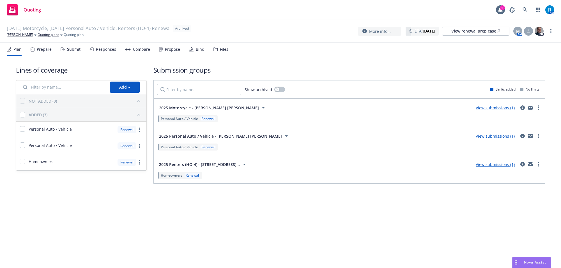
click at [305, 16] on div "Quoting 6 AM" at bounding box center [280, 10] width 561 height 20
click at [556, 29] on div "10/15/25 Motorcycle, 10/24/25 Personal Auto / Vehicle, Renters (HO-4) Renewal A…" at bounding box center [280, 31] width 561 height 22
click at [552, 31] on icon "more" at bounding box center [551, 31] width 1 height 4
